Goal: Task Accomplishment & Management: Manage account settings

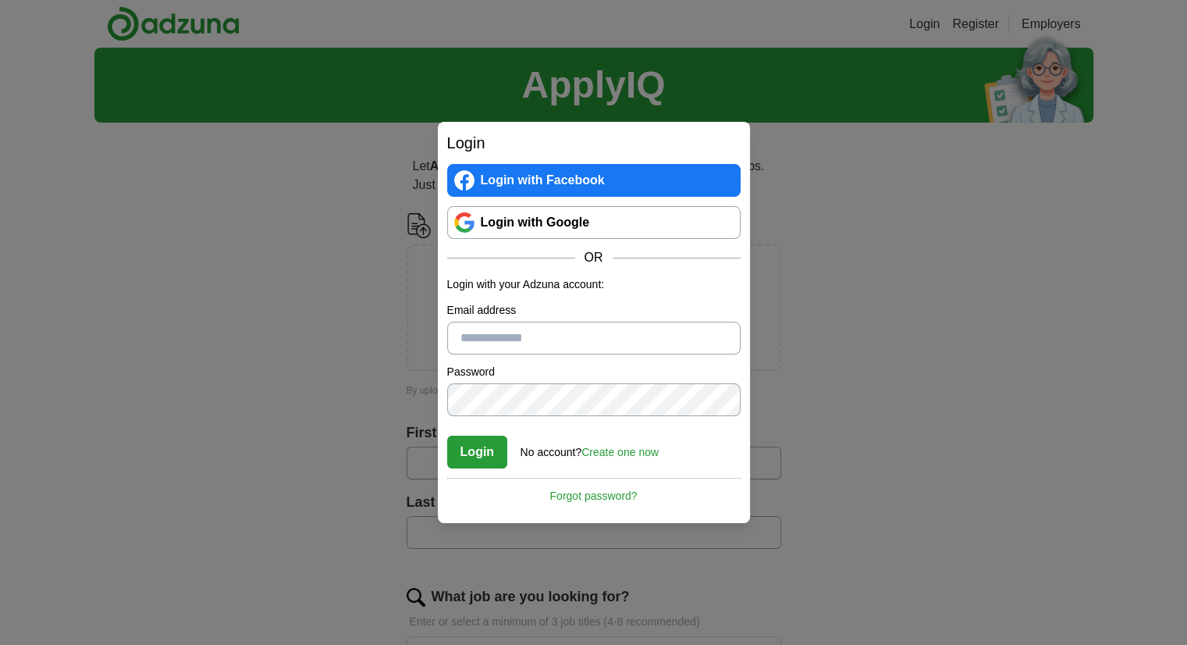
click at [536, 225] on link "Login with Google" at bounding box center [593, 222] width 293 height 33
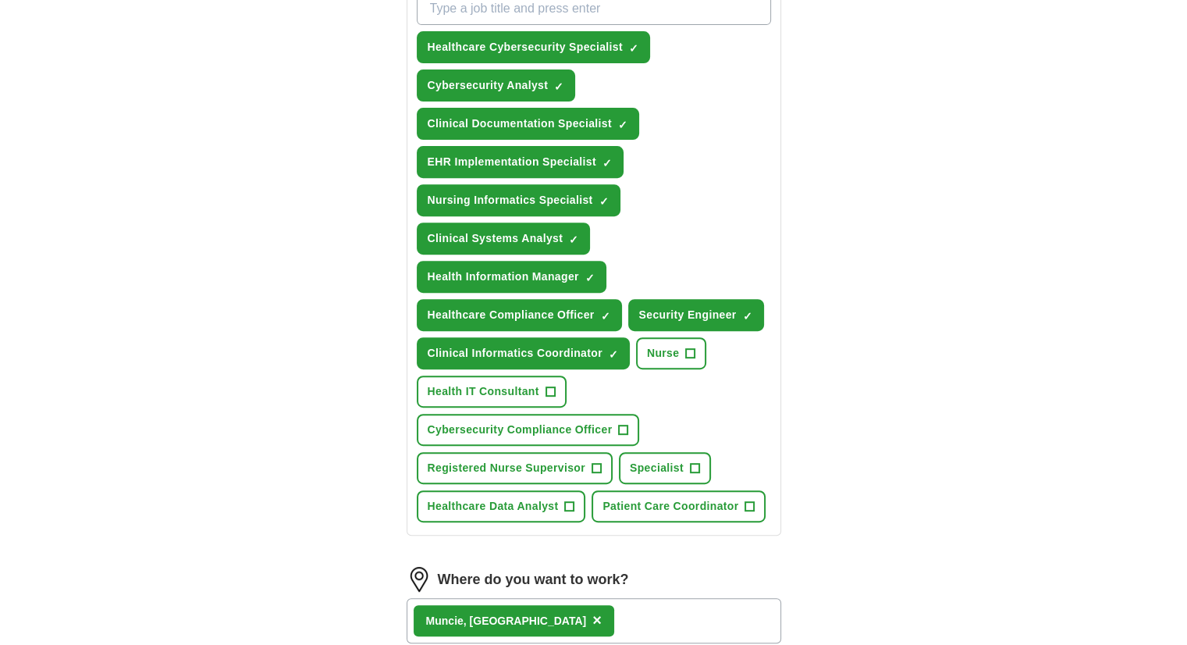
scroll to position [283, 0]
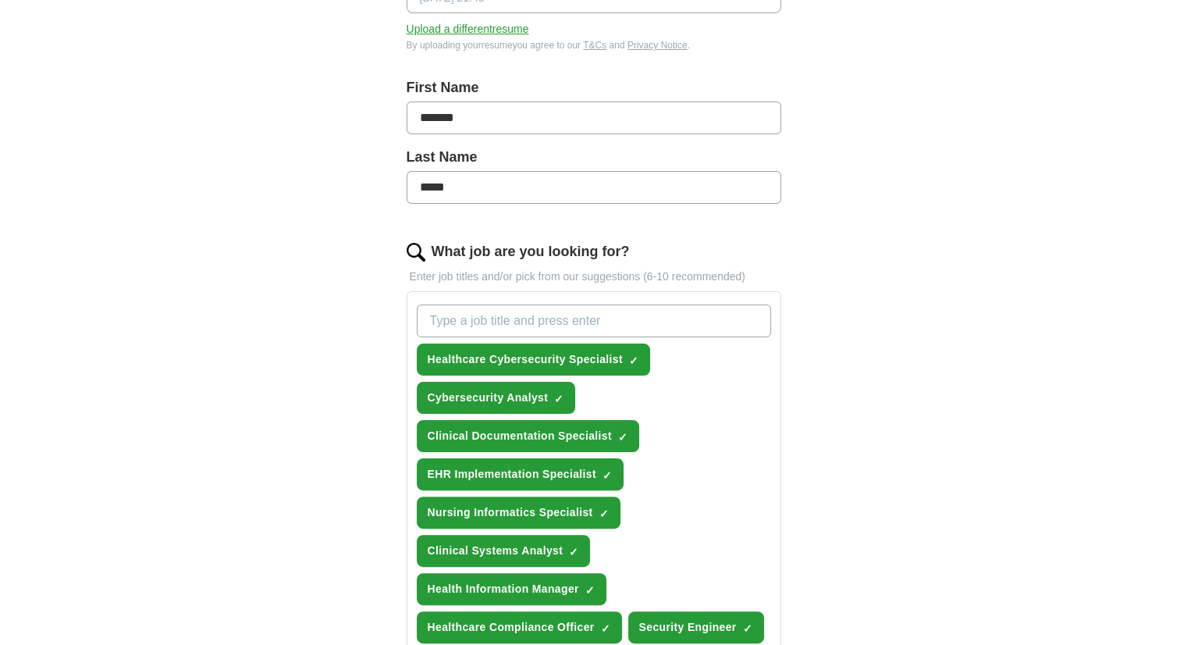
click at [559, 316] on input "What job are you looking for?" at bounding box center [594, 320] width 354 height 33
type input "entry level"
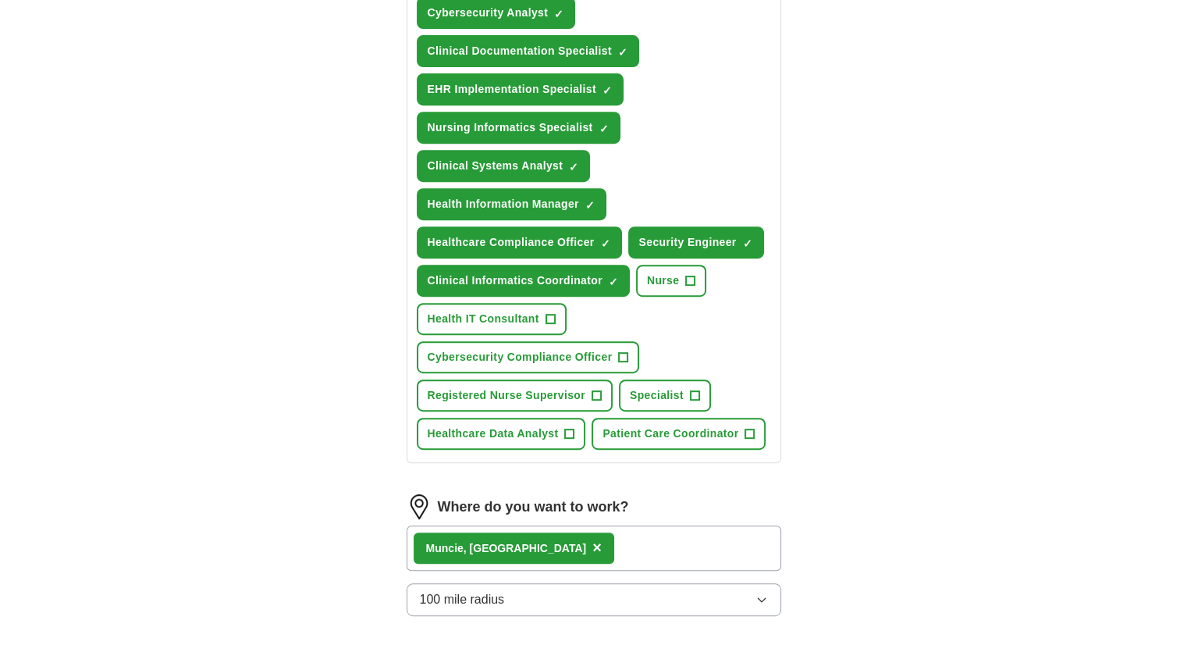
scroll to position [986, 0]
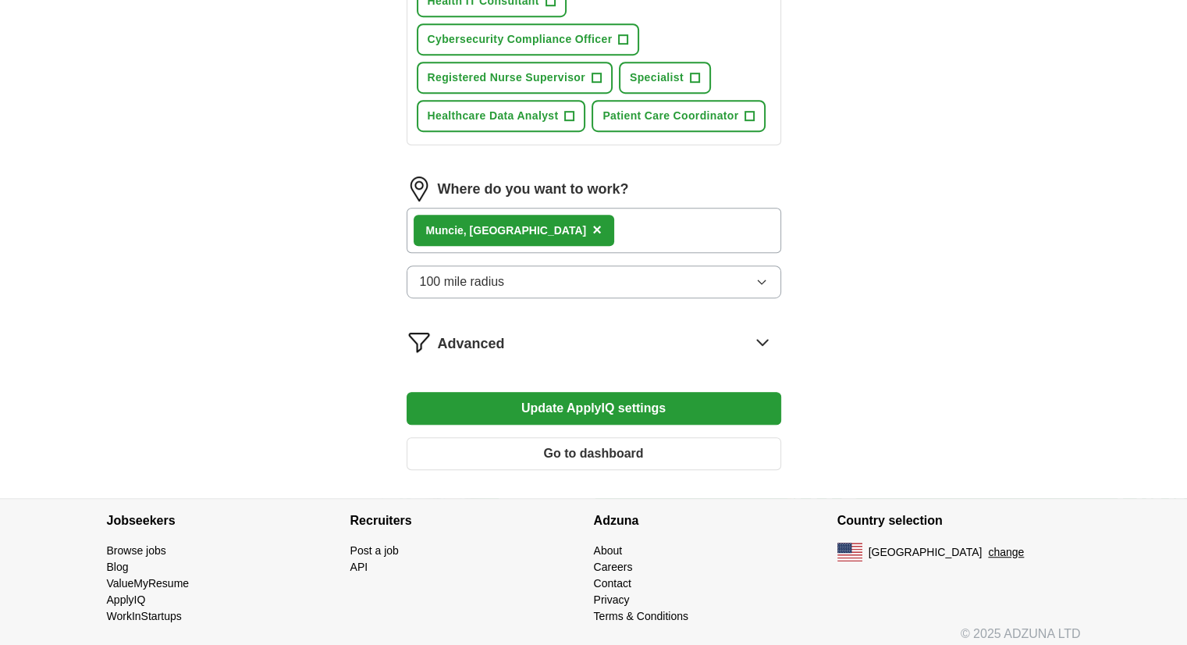
click at [489, 219] on div "Muncie, IN ×" at bounding box center [594, 230] width 375 height 45
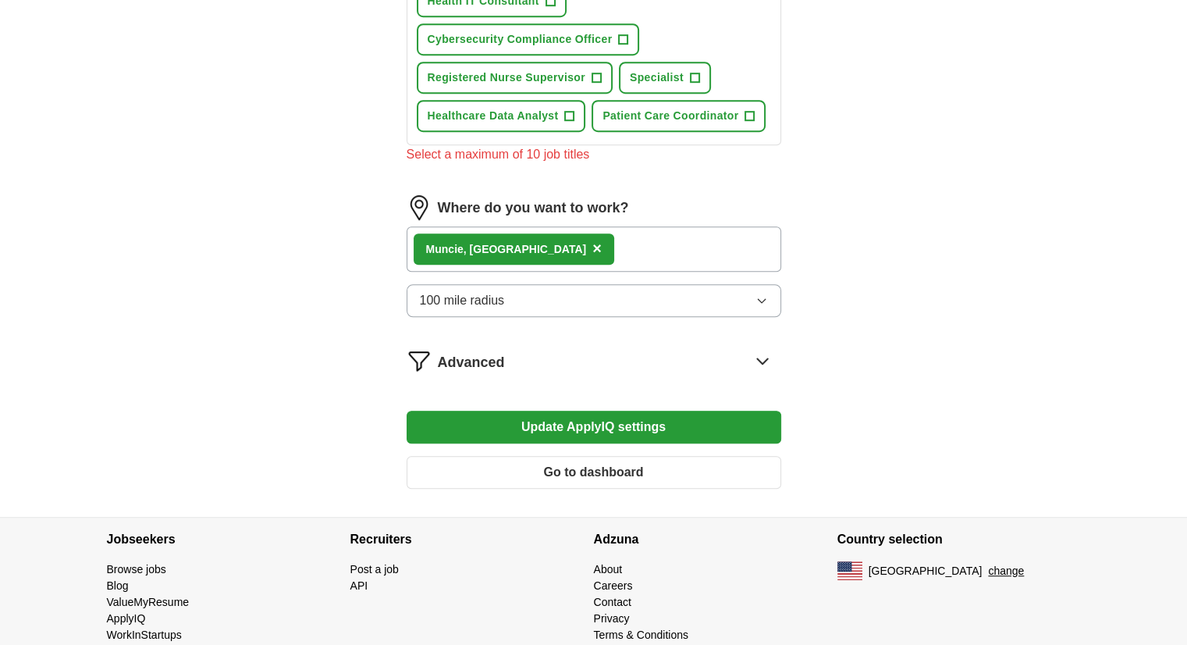
click at [603, 413] on button "Update ApplyIQ settings" at bounding box center [594, 427] width 375 height 33
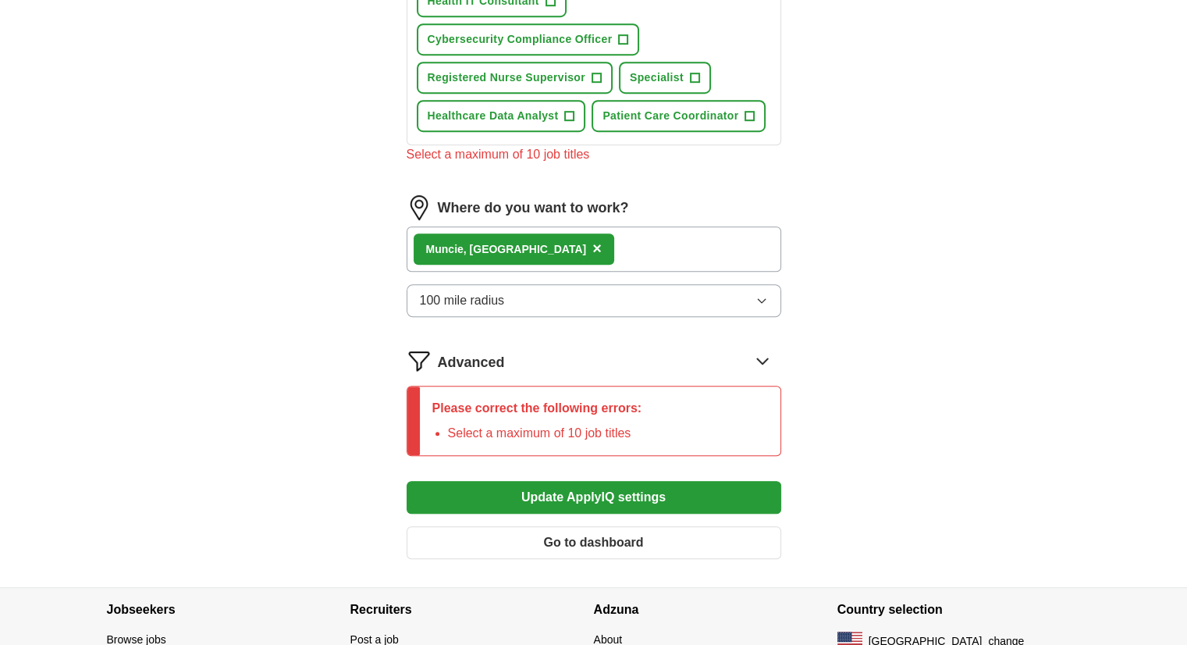
click at [644, 528] on button "Go to dashboard" at bounding box center [594, 542] width 375 height 33
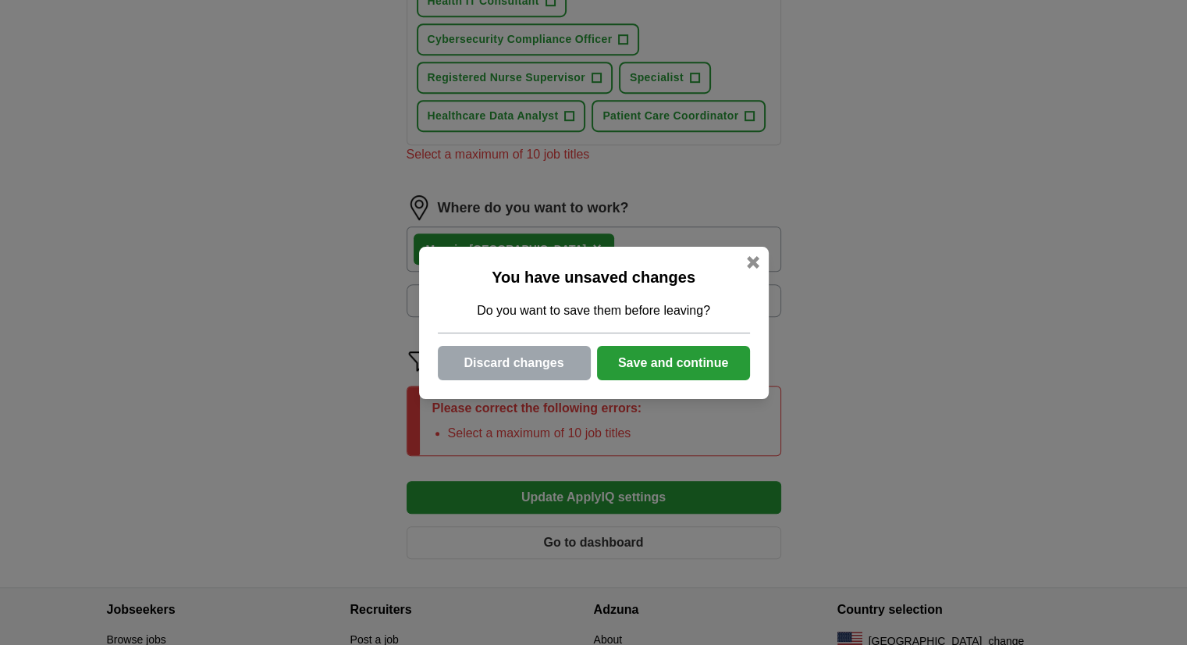
click at [665, 364] on button "Save and continue" at bounding box center [673, 363] width 153 height 34
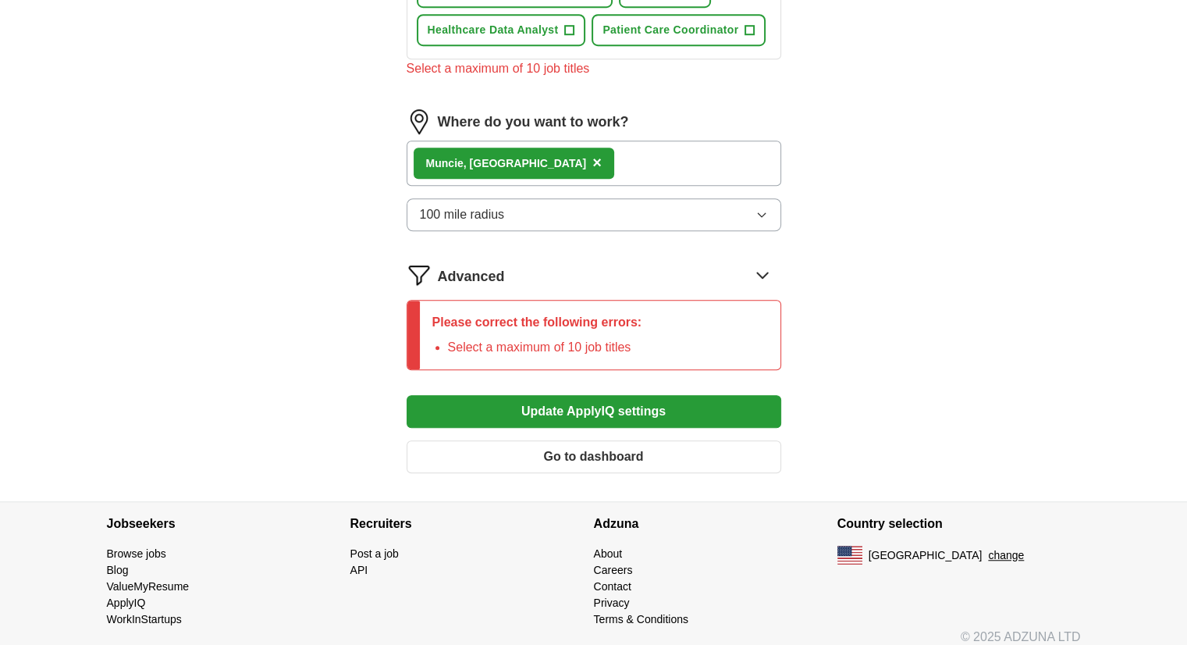
scroll to position [1074, 0]
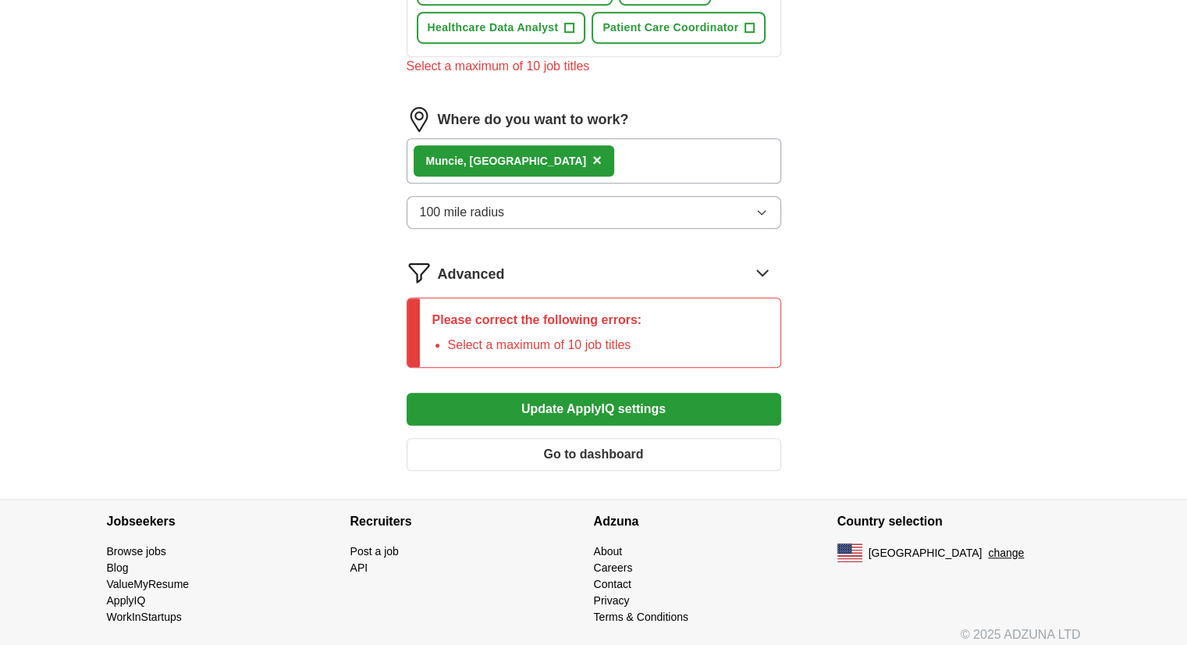
click at [670, 438] on button "Go to dashboard" at bounding box center [594, 454] width 375 height 33
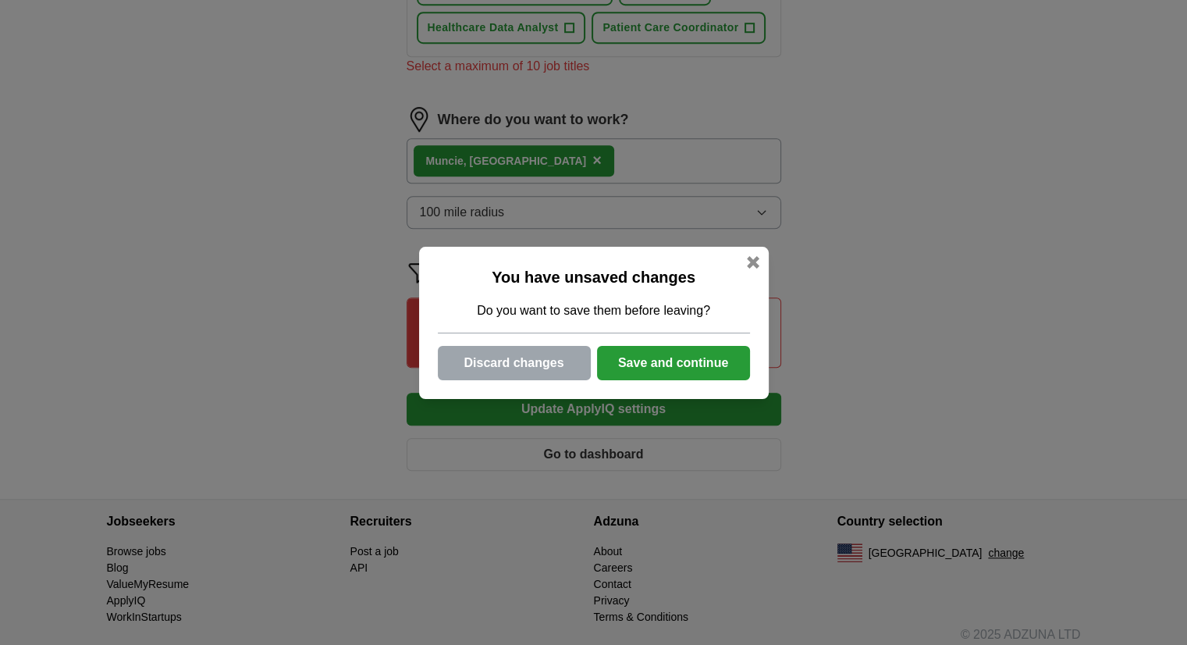
click at [751, 256] on div at bounding box center [753, 262] width 12 height 12
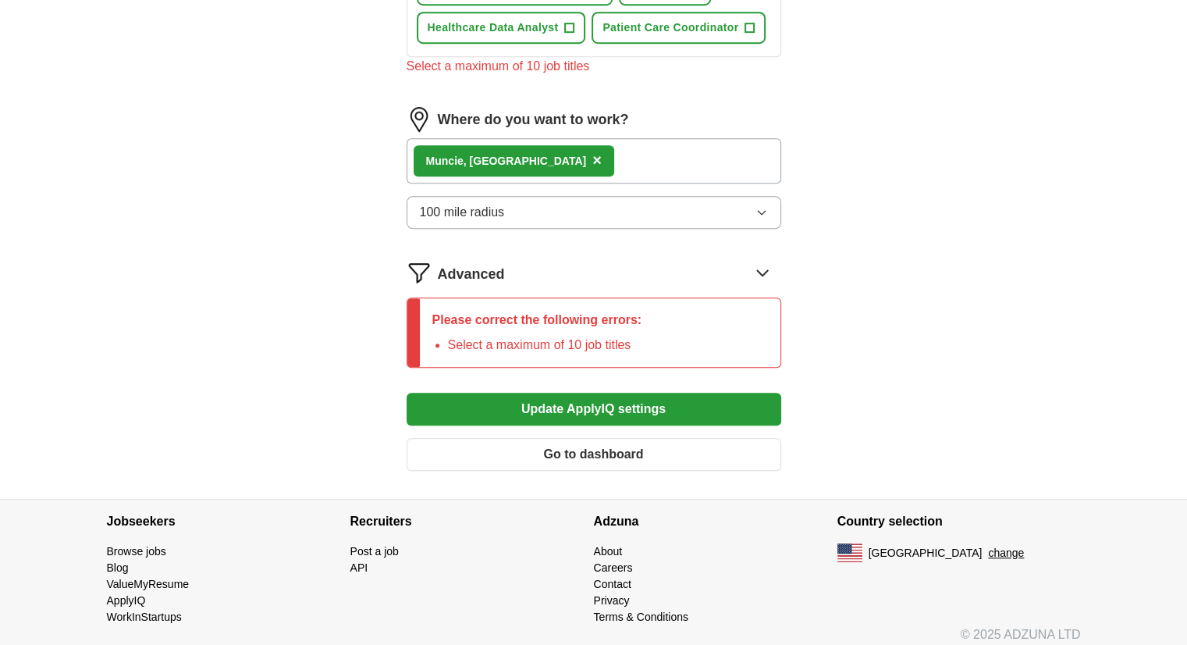
click at [606, 441] on button "Go to dashboard" at bounding box center [594, 454] width 375 height 33
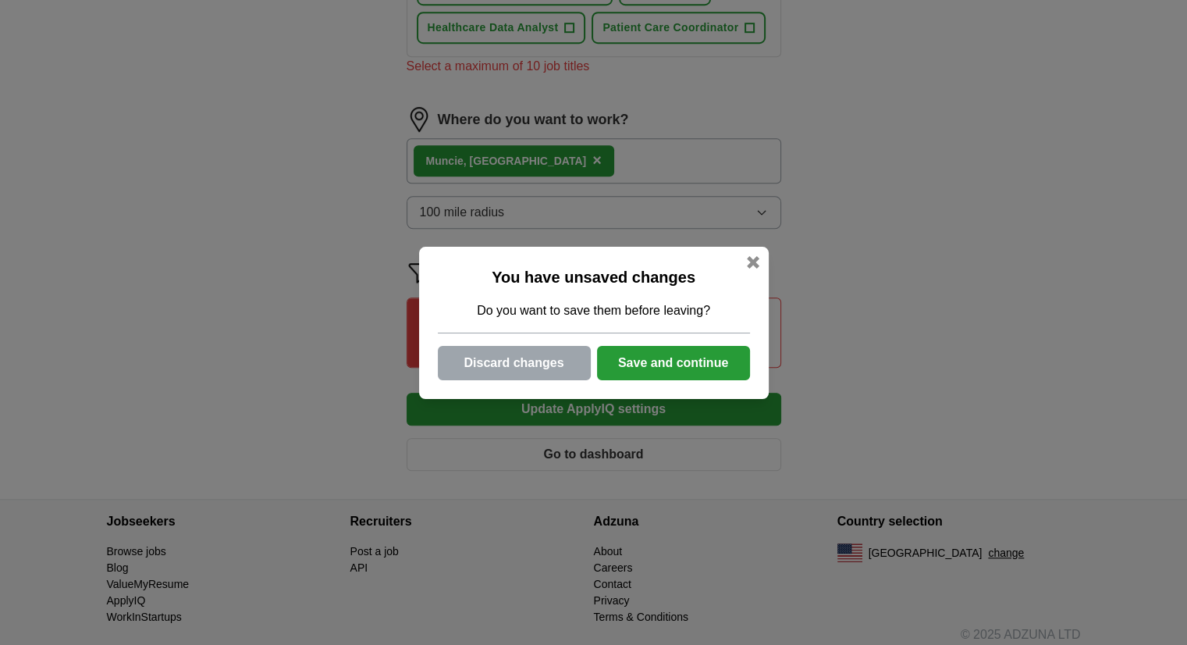
click at [755, 257] on div at bounding box center [753, 262] width 12 height 12
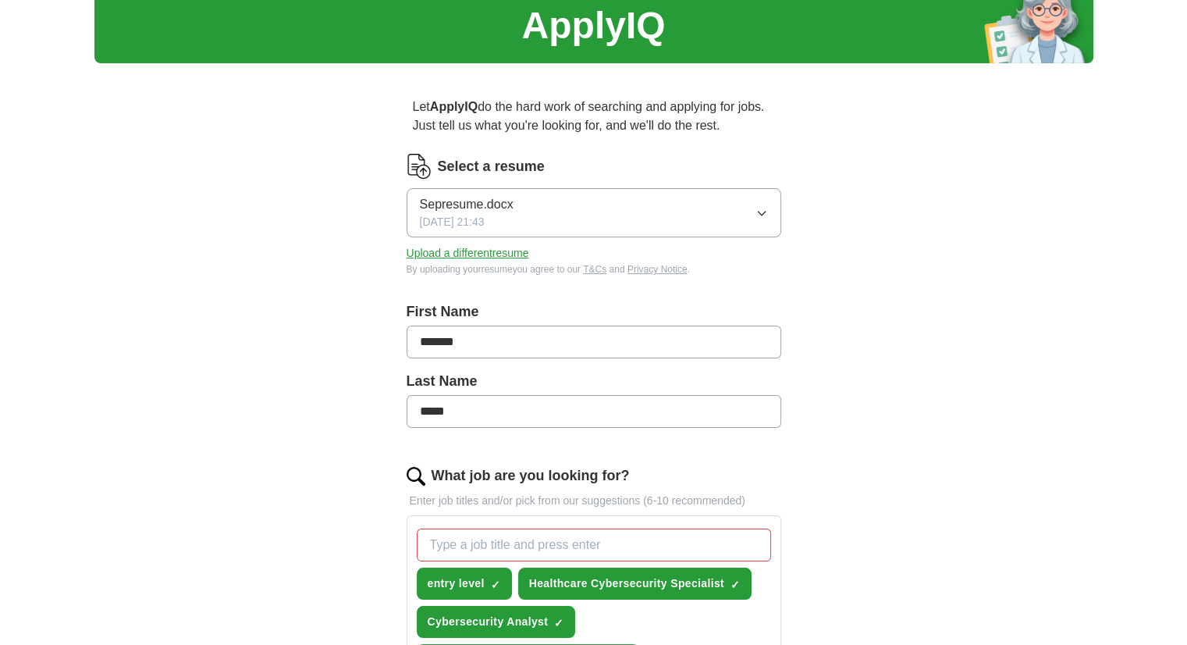
scroll to position [0, 0]
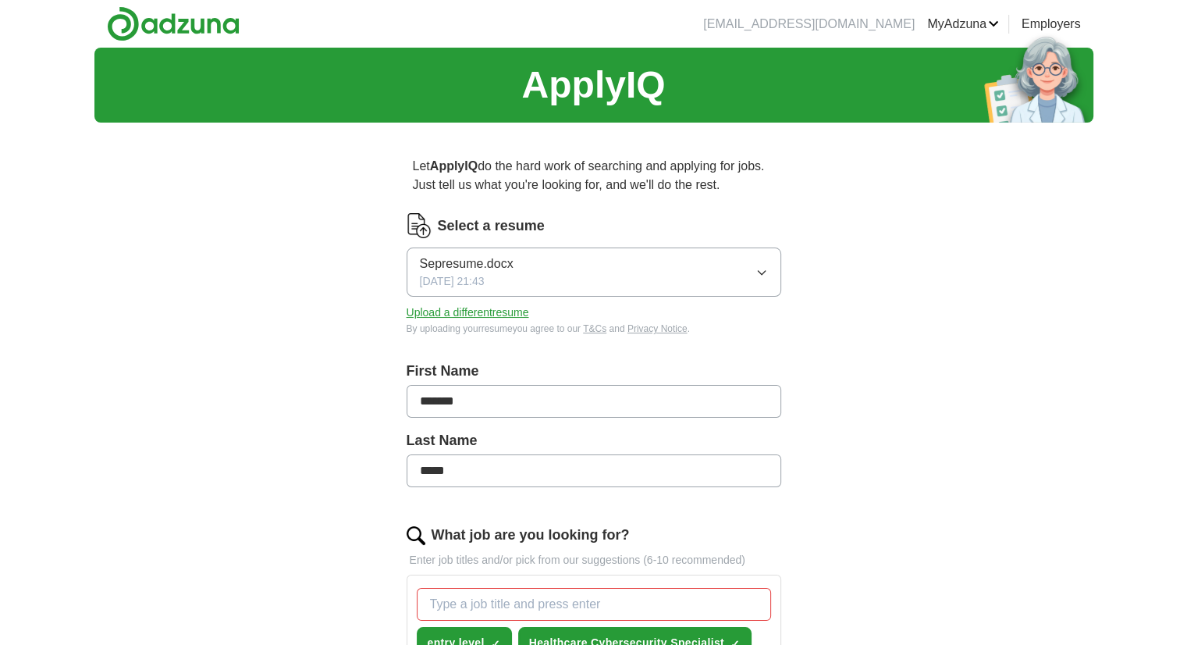
click at [968, 20] on link "MyAdzuna" at bounding box center [963, 24] width 72 height 19
click at [0, 0] on link "Preferences" at bounding box center [0, 0] width 0 height 0
